Goal: Navigation & Orientation: Find specific page/section

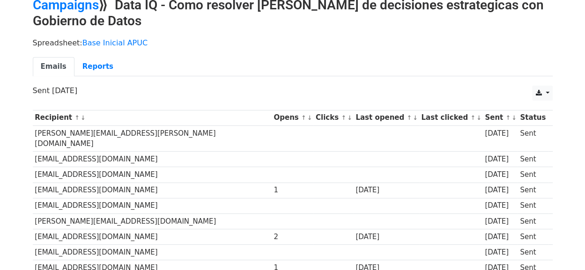
scroll to position [46, 0]
